Goal: Obtain resource: Download file/media

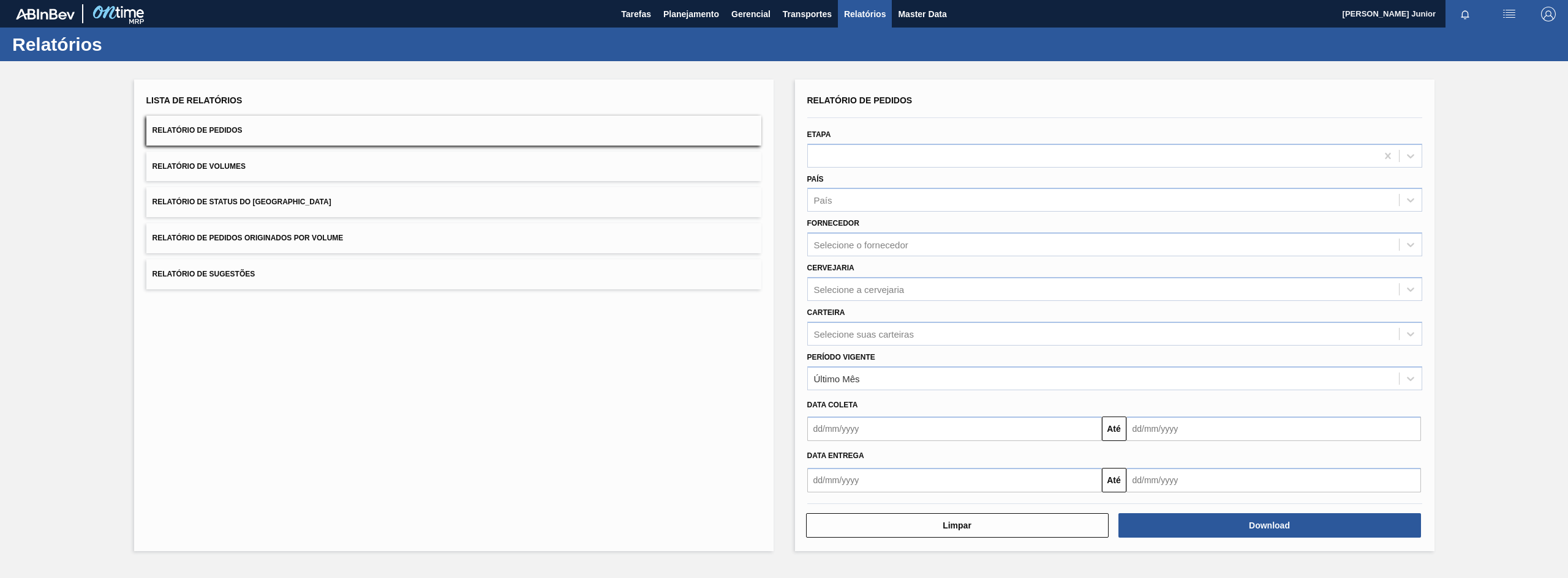
click at [348, 236] on button "Relatório de Pedidos Originados por Volume" at bounding box center [454, 238] width 615 height 30
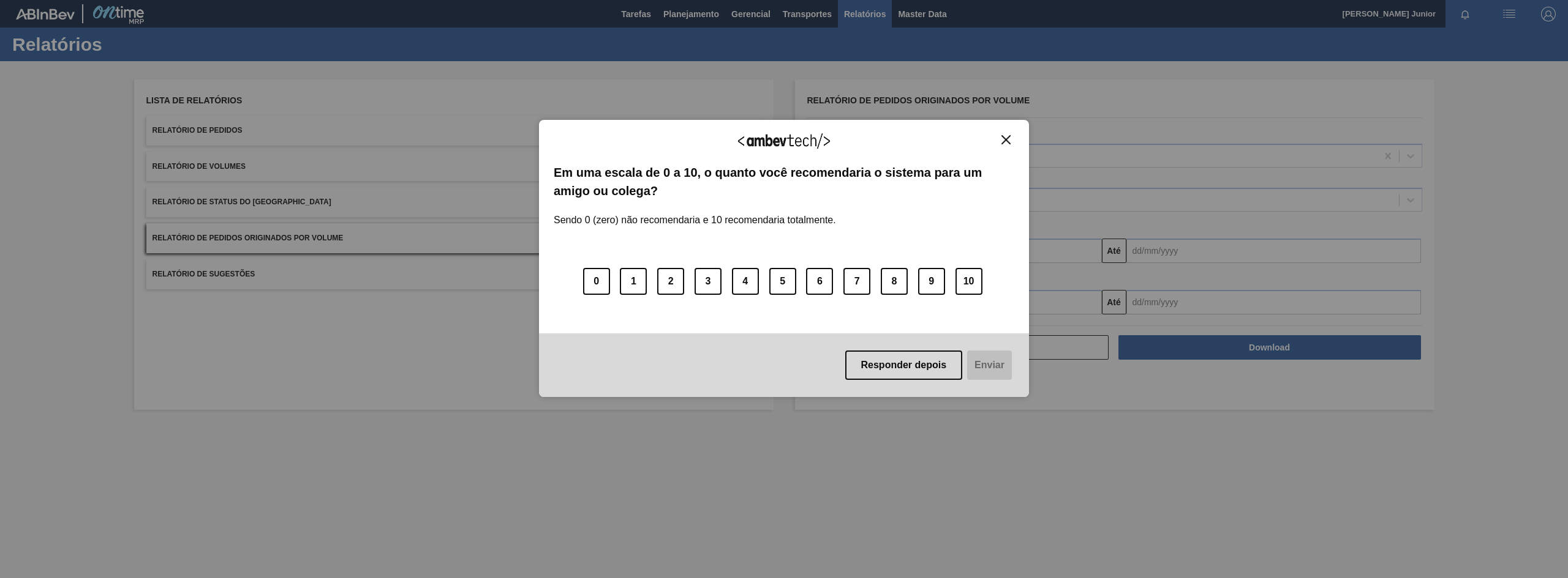
click at [846, 197] on label "Em uma escala de 0 a 10, o quanto você recomendaria o sistema para um amigo ou …" at bounding box center [784, 182] width 461 height 38
click at [1010, 137] on button "Close" at bounding box center [1006, 139] width 17 height 10
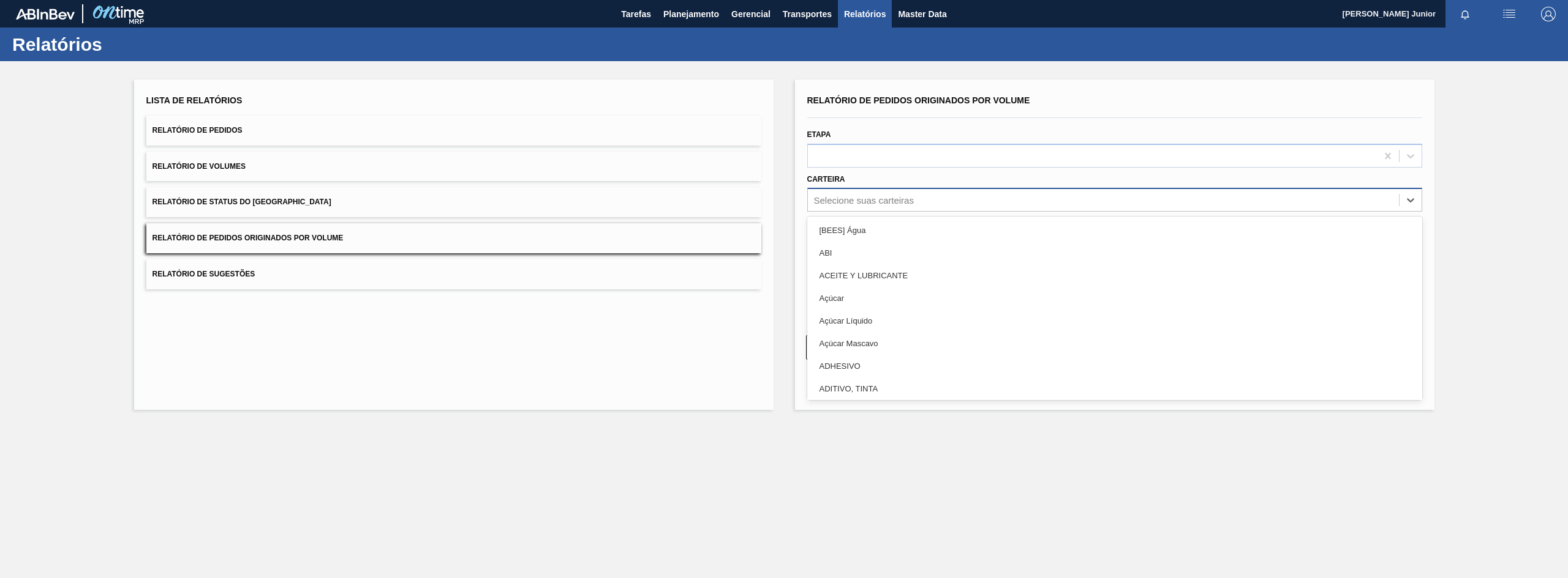
click at [925, 197] on div "Selecione suas carteiras" at bounding box center [1103, 200] width 591 height 17
type input "gar"
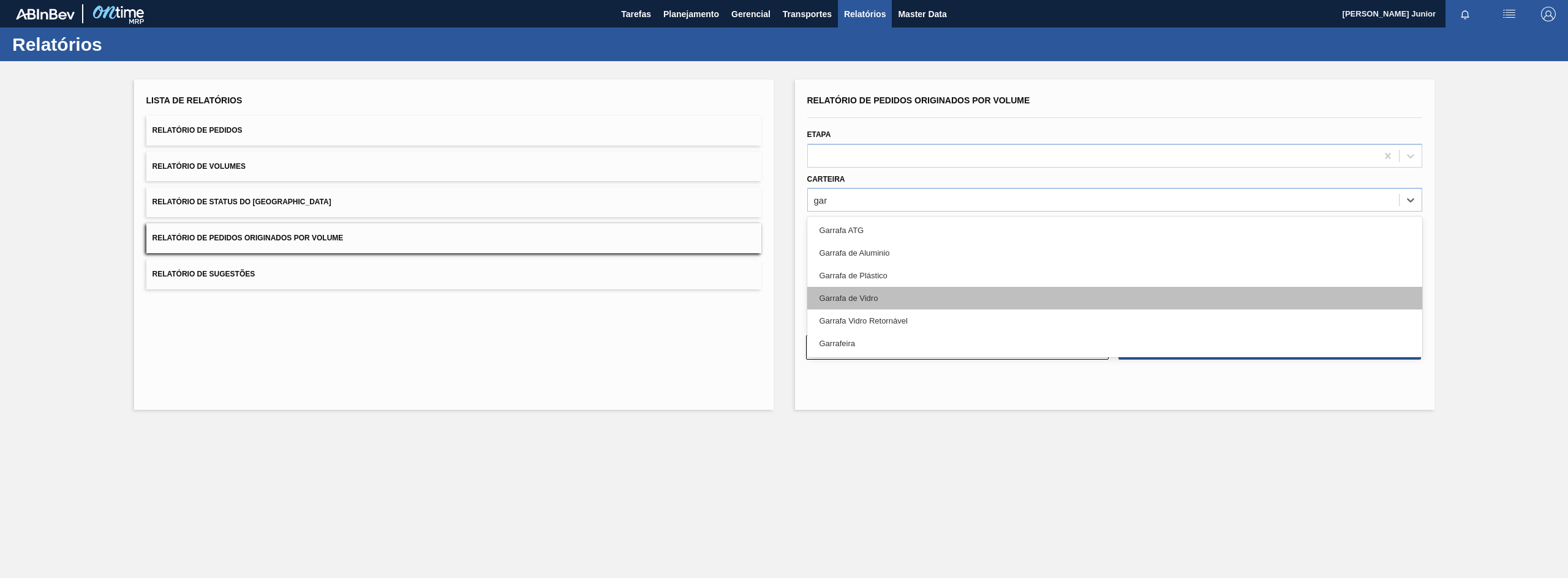
click at [904, 298] on div "Garrafa de Vidro" at bounding box center [1114, 298] width 615 height 22
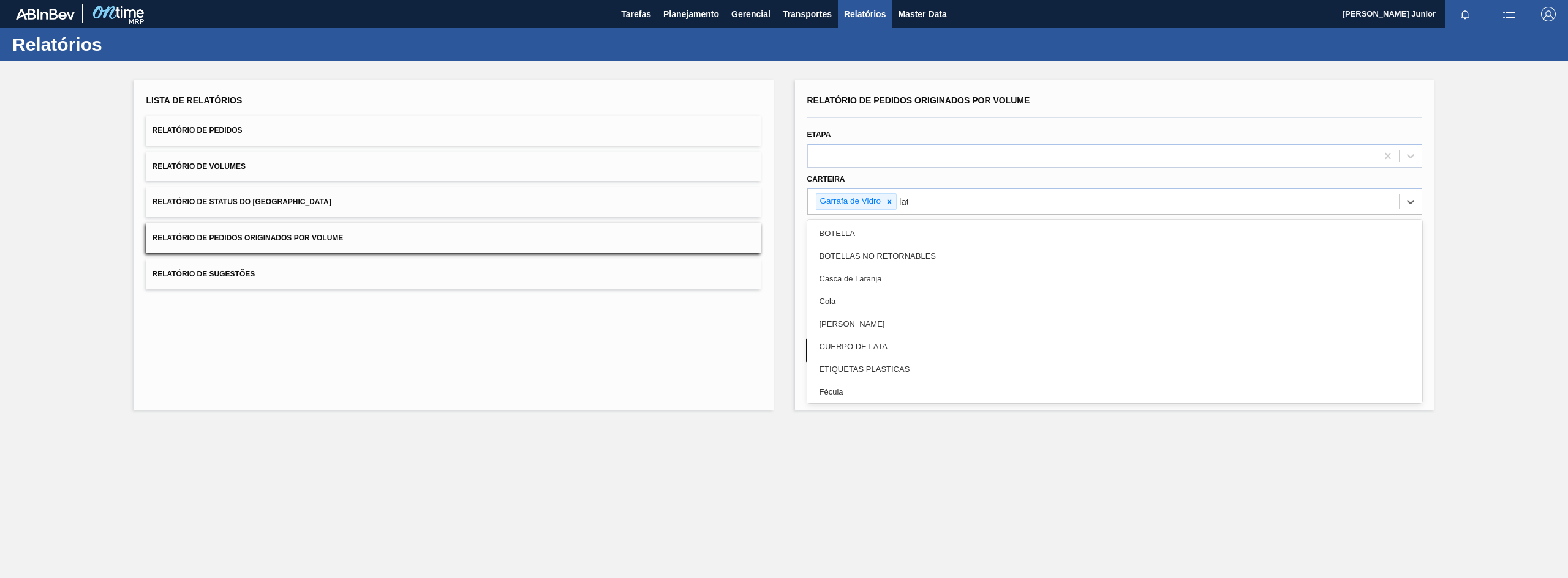
type input "lata"
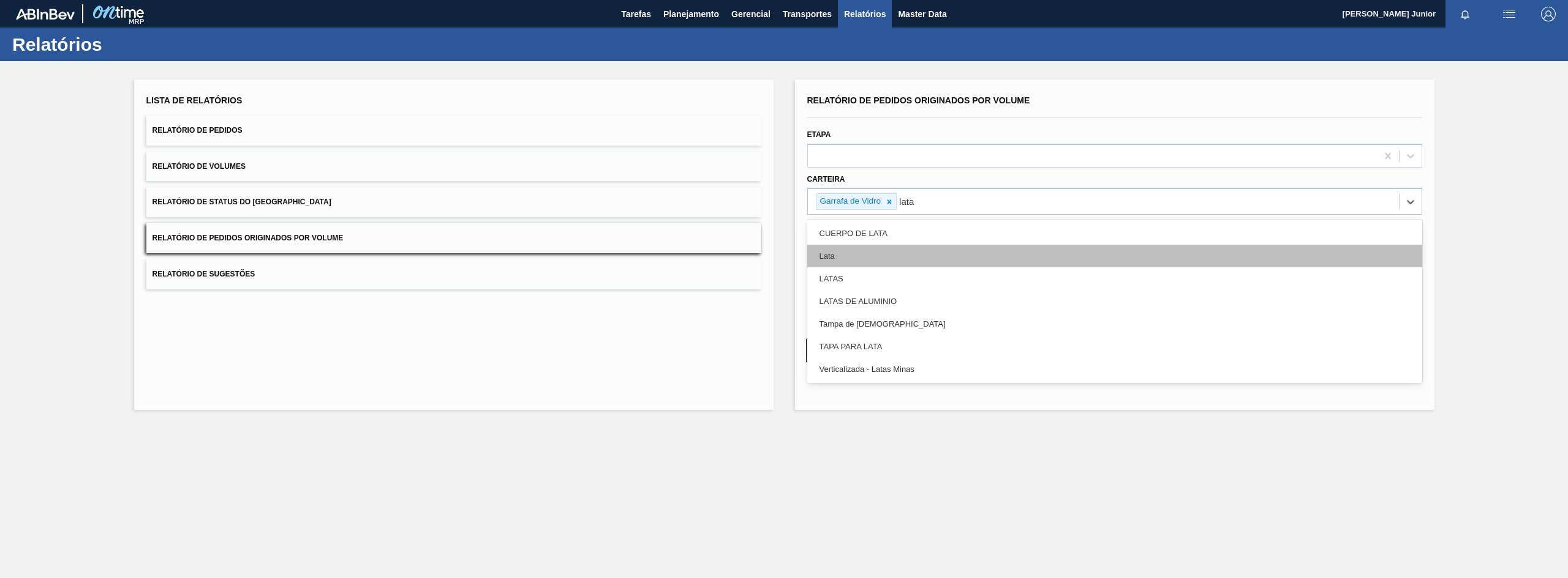
click at [913, 257] on div "Lata" at bounding box center [1114, 256] width 615 height 22
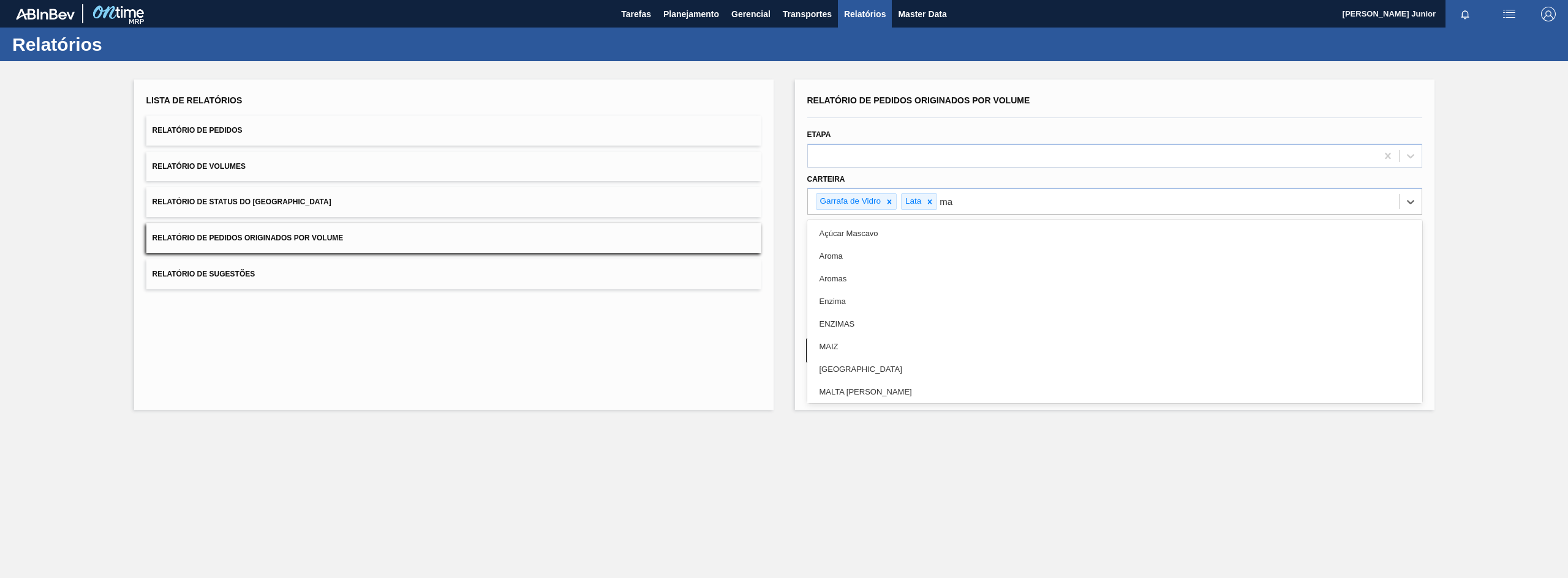
type input "mal"
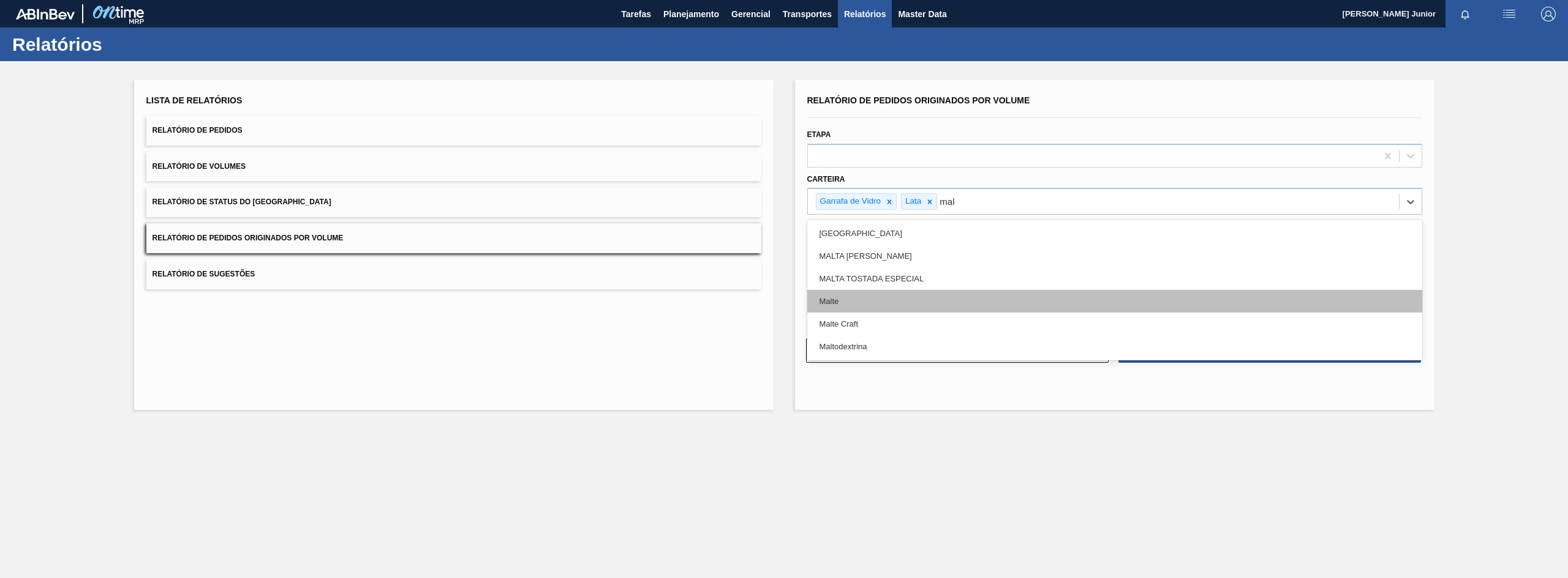
click at [905, 298] on div "Malte" at bounding box center [1114, 301] width 615 height 22
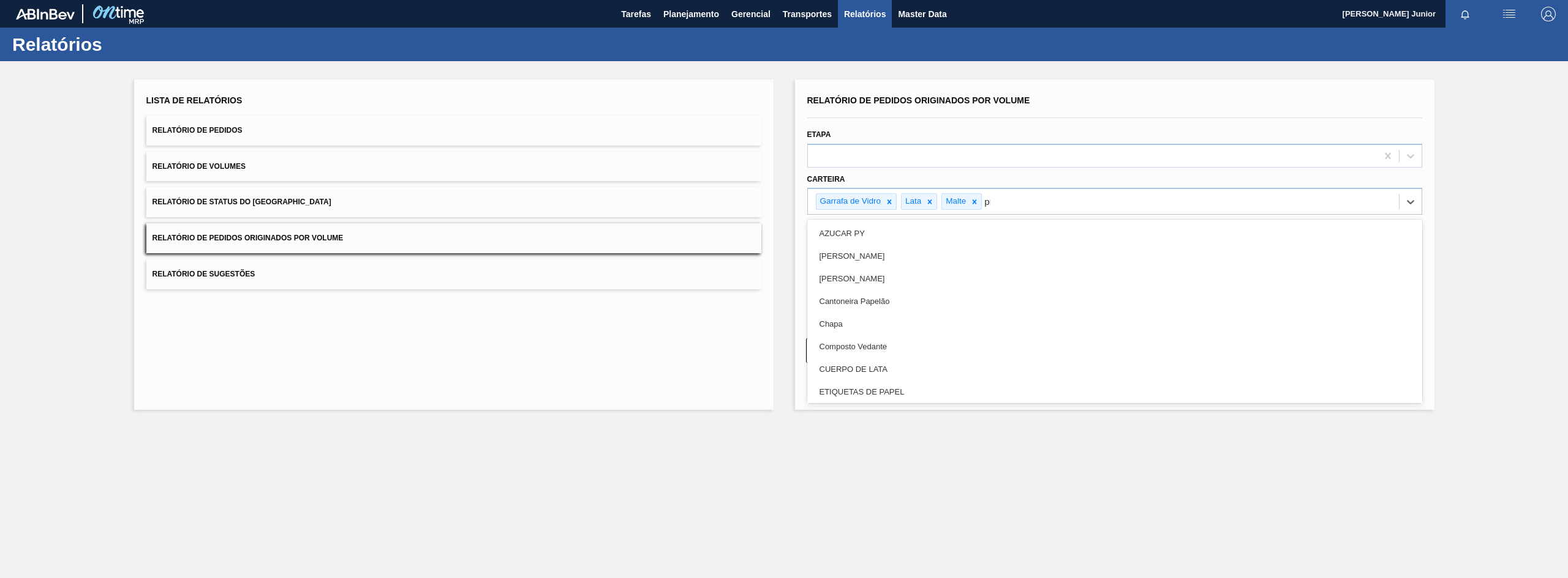
type input "pref"
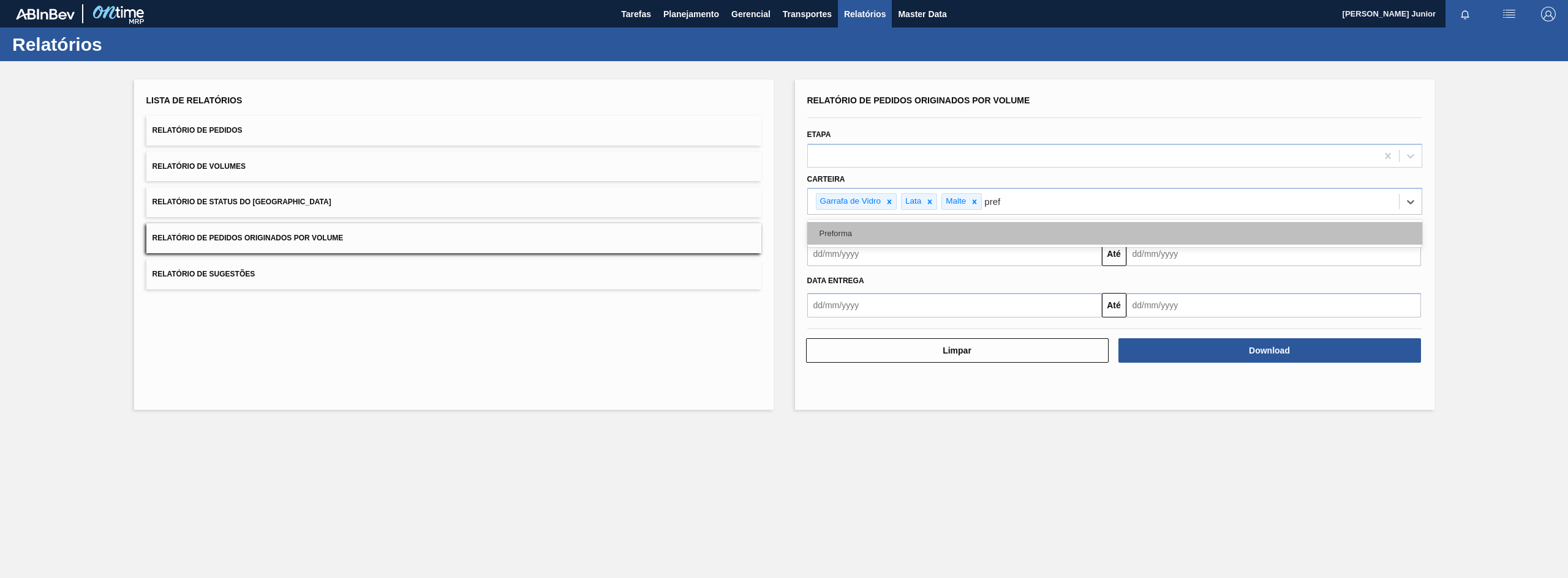
click at [899, 225] on div "Preforma" at bounding box center [1114, 234] width 615 height 22
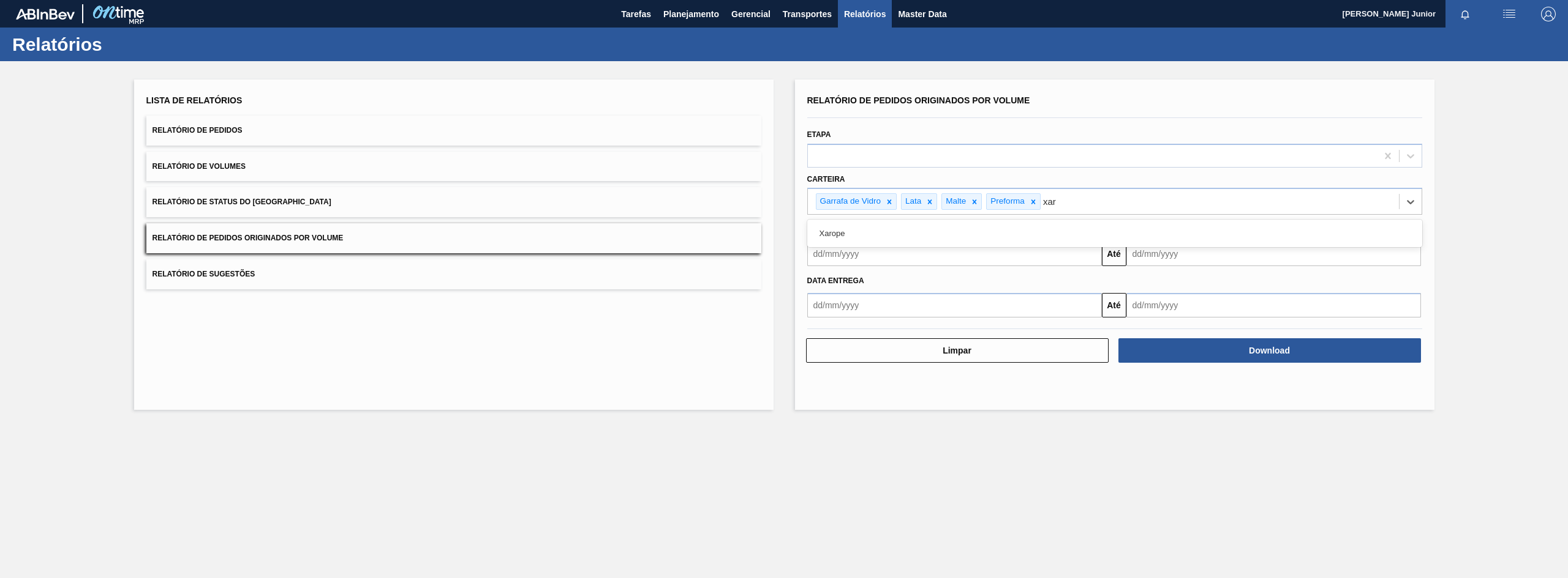
type input "xaro"
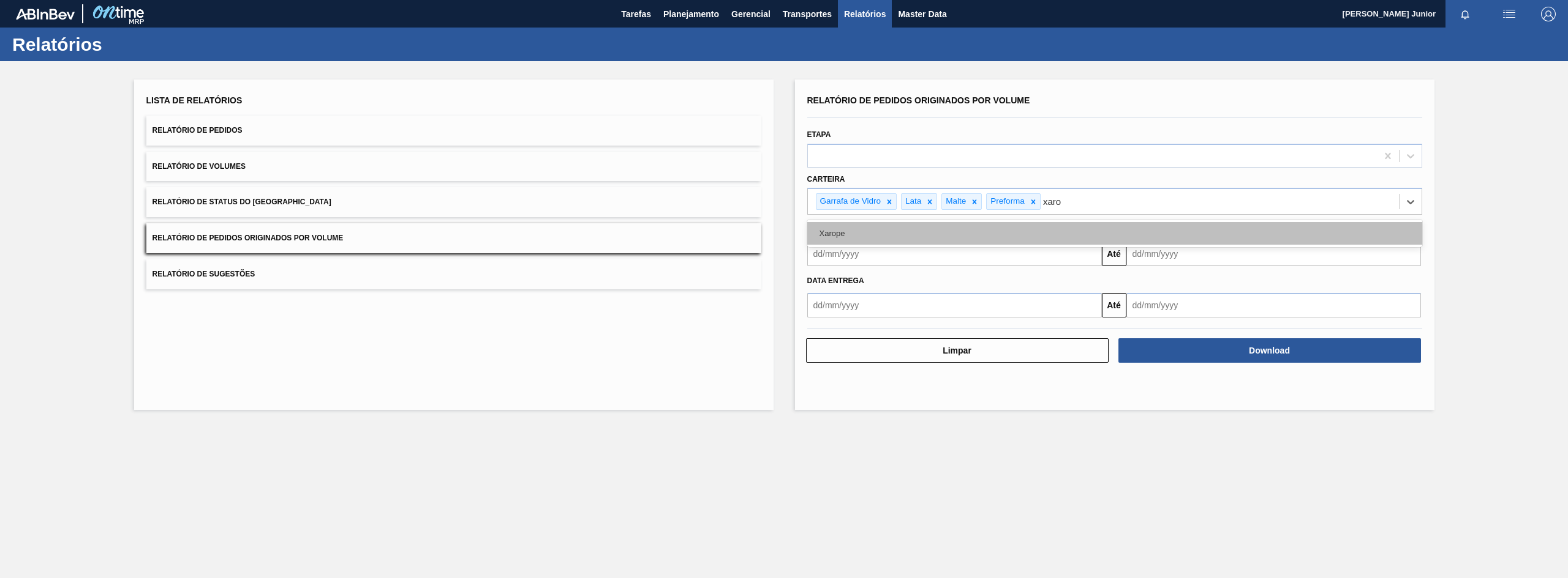
click at [962, 238] on div "Xarope" at bounding box center [1114, 234] width 615 height 22
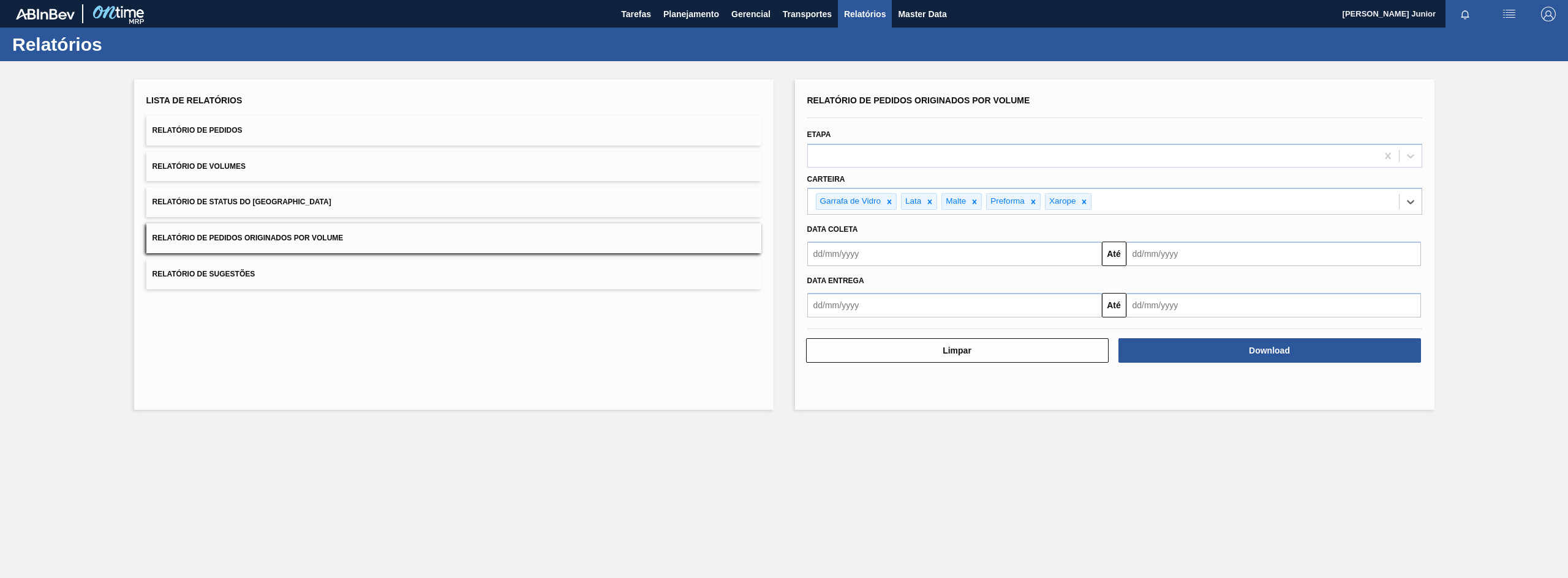
type input "a"
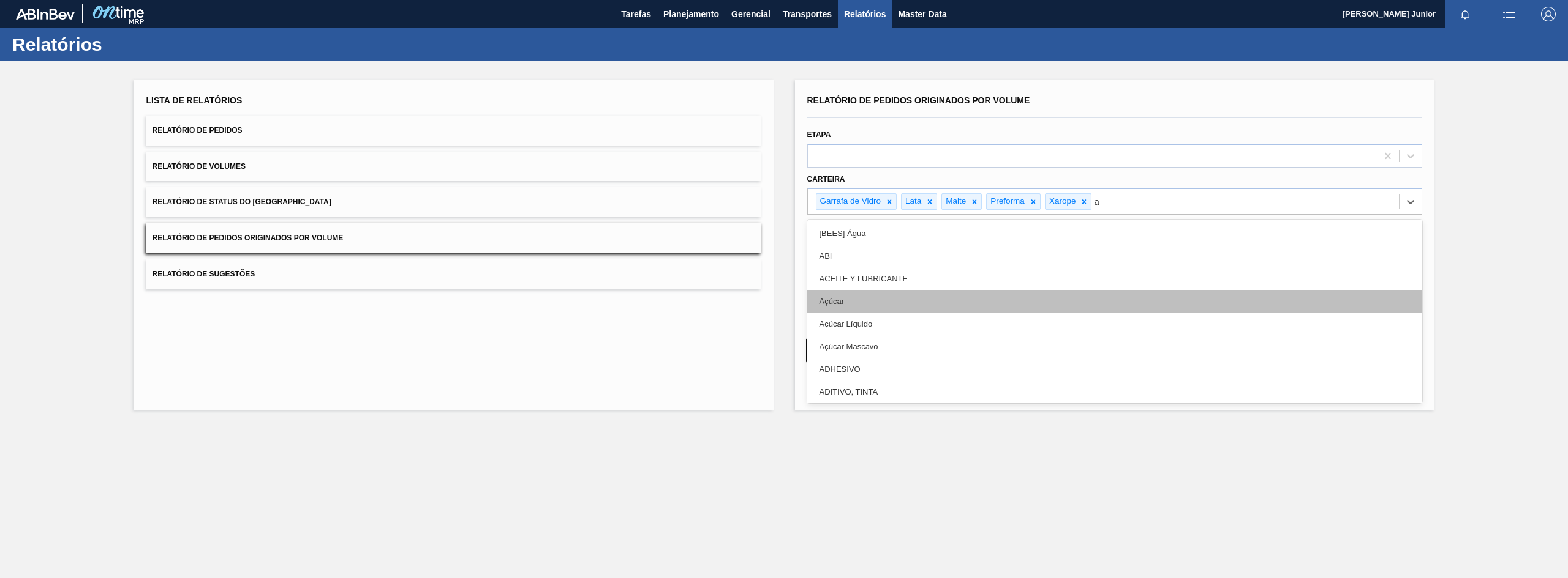
click at [917, 294] on div "Açúcar" at bounding box center [1114, 301] width 615 height 22
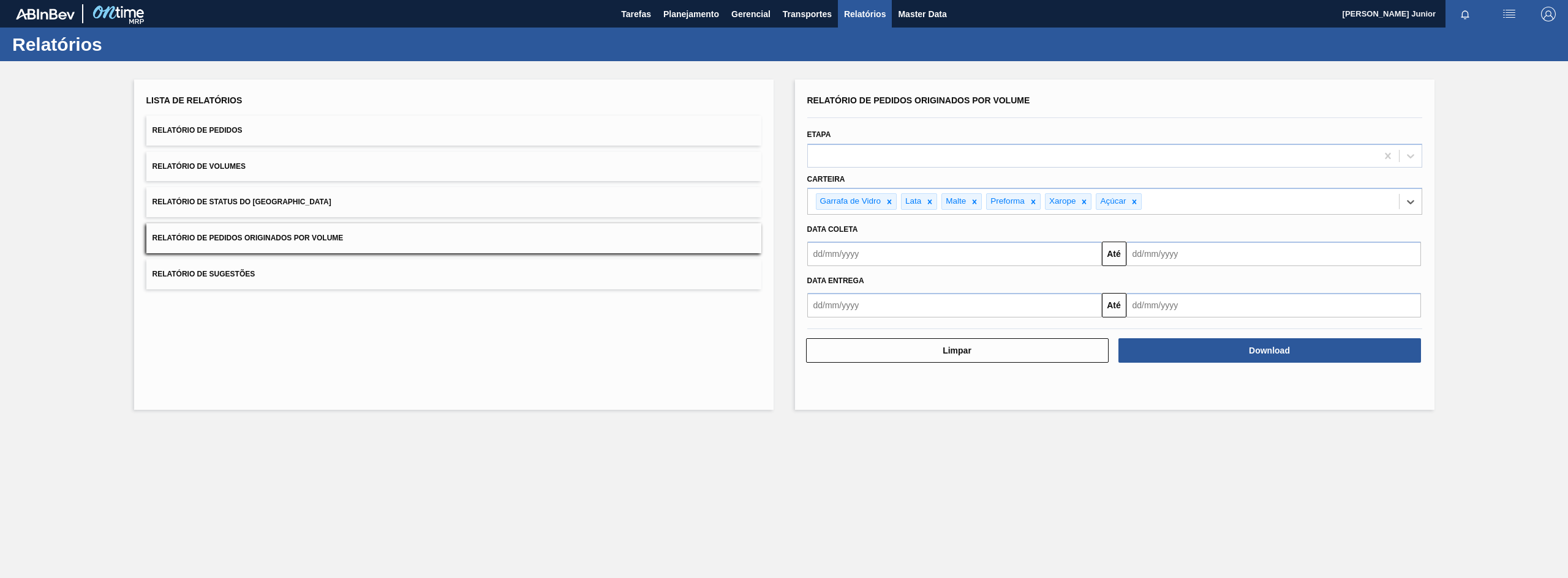
click at [888, 260] on input "text" at bounding box center [955, 254] width 294 height 24
click at [821, 284] on button "Previous Month" at bounding box center [818, 283] width 8 height 8
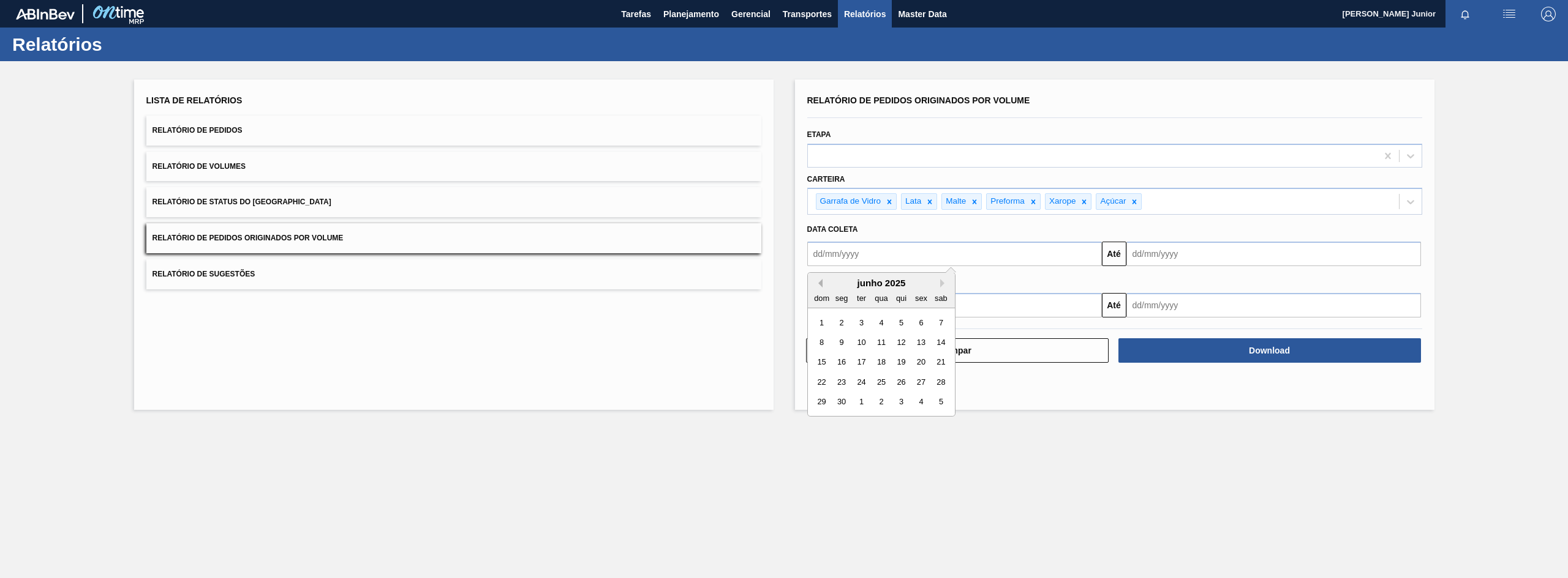
click at [821, 284] on button "Previous Month" at bounding box center [818, 283] width 8 height 8
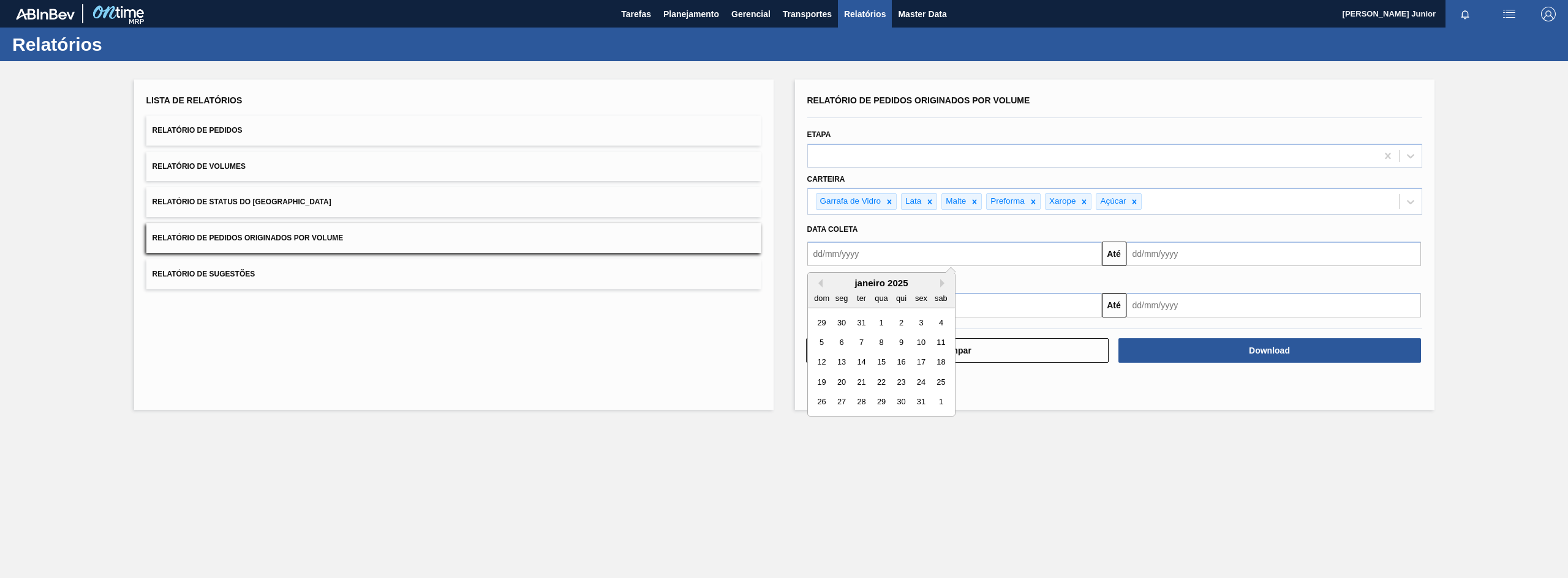
drag, startPoint x: 879, startPoint y: 323, endPoint x: 935, endPoint y: 319, distance: 56.1
click at [879, 323] on div "1" at bounding box center [881, 323] width 17 height 17
type input "[DATE]"
click at [1167, 257] on input "text" at bounding box center [1274, 254] width 294 height 24
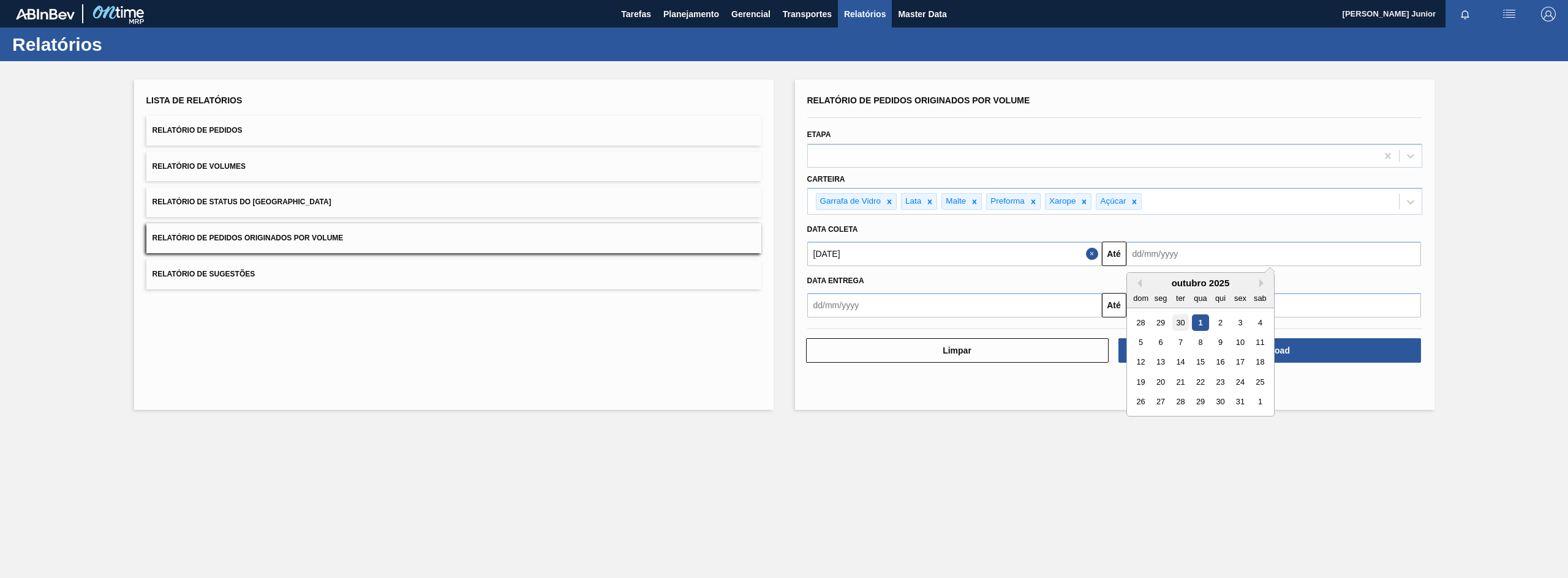
click at [1177, 323] on div "30" at bounding box center [1180, 323] width 17 height 17
type input "[DATE]"
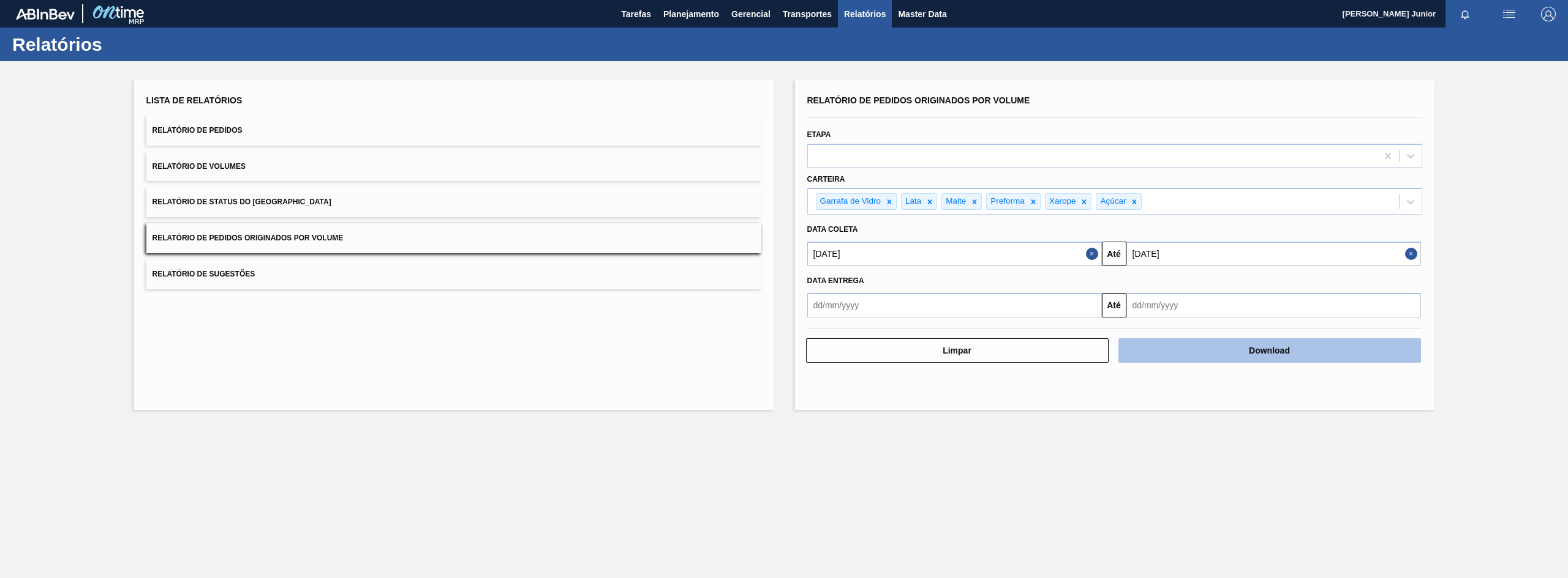
click at [1202, 350] on button "Download" at bounding box center [1270, 350] width 303 height 24
